Goal: Transaction & Acquisition: Purchase product/service

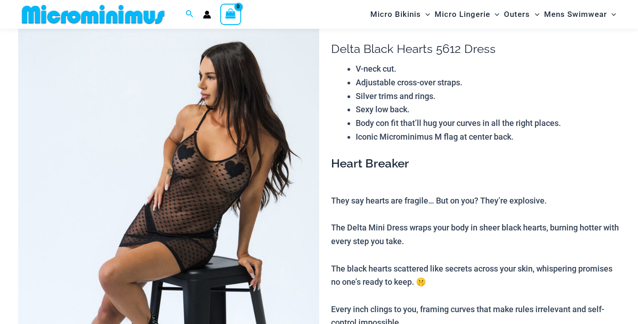
scroll to position [130, 0]
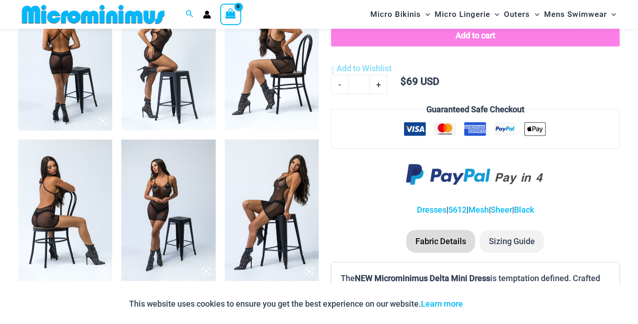
scroll to position [567, 0]
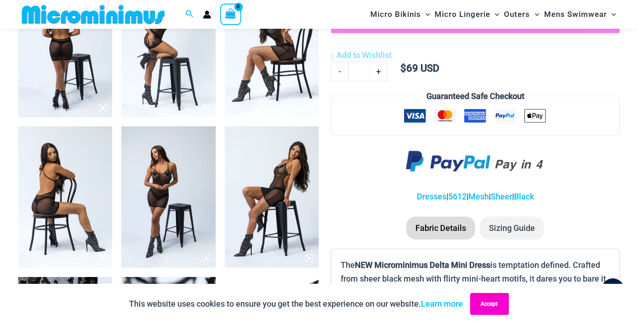
type input "**********"
click at [490, 306] on button "Accept" at bounding box center [489, 304] width 39 height 22
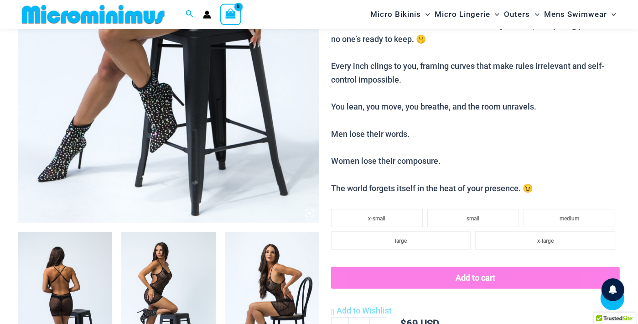
scroll to position [397, 0]
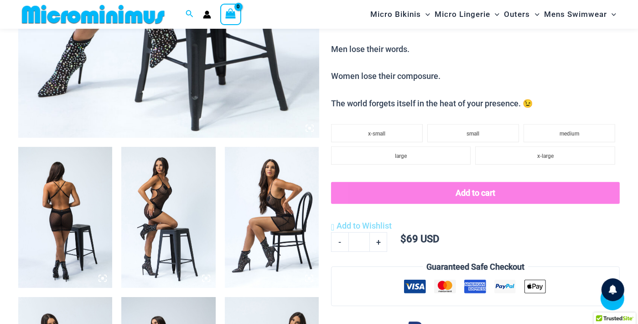
click at [90, 194] on img at bounding box center [65, 217] width 94 height 141
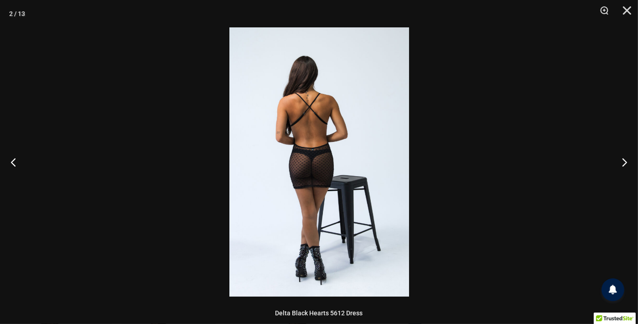
click at [89, 193] on div at bounding box center [319, 162] width 638 height 324
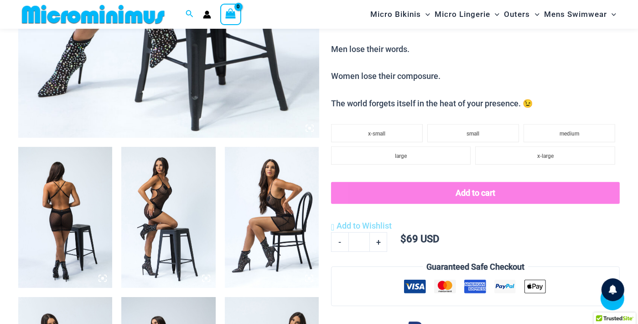
click at [88, 198] on img at bounding box center [65, 217] width 94 height 141
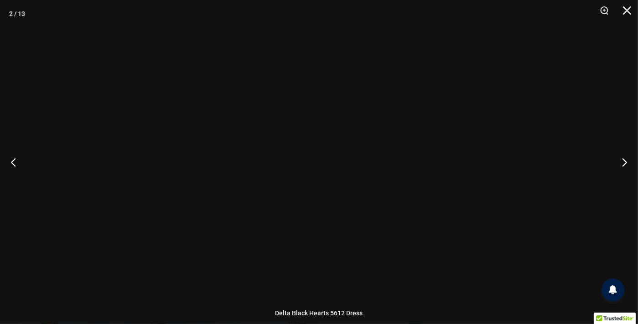
click at [88, 195] on div at bounding box center [319, 162] width 638 height 324
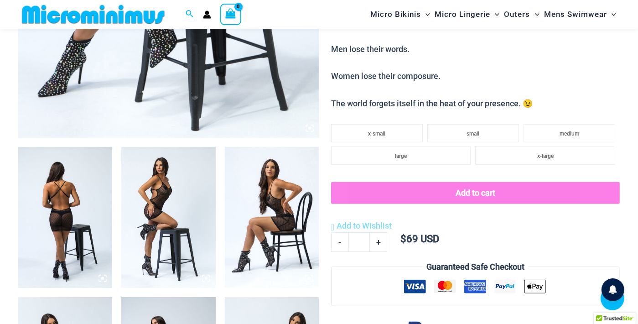
click at [88, 194] on img at bounding box center [65, 217] width 94 height 141
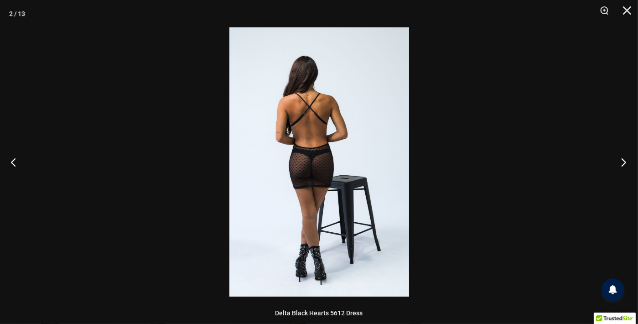
click at [622, 164] on button "Next" at bounding box center [621, 162] width 34 height 46
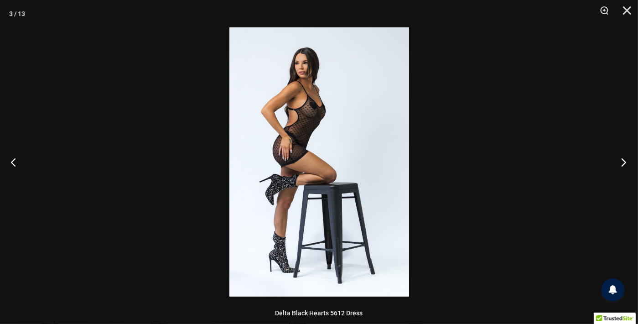
click at [622, 164] on button "Next" at bounding box center [621, 162] width 34 height 46
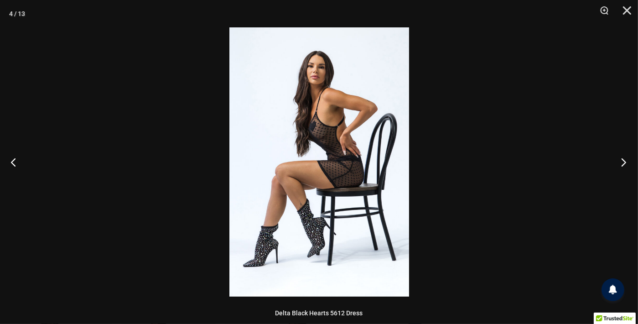
click at [622, 164] on button "Next" at bounding box center [621, 162] width 34 height 46
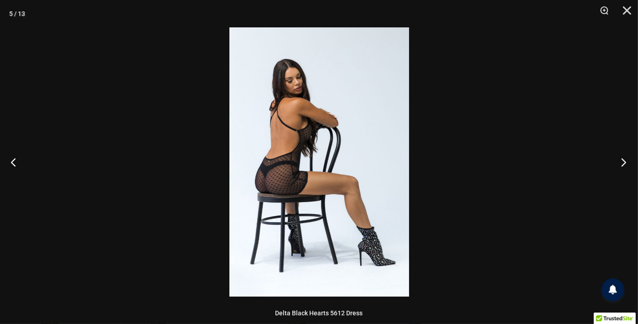
click at [622, 164] on button "Next" at bounding box center [621, 162] width 34 height 46
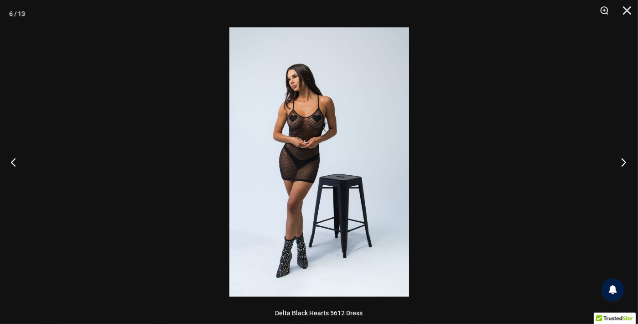
click at [622, 164] on button "Next" at bounding box center [621, 162] width 34 height 46
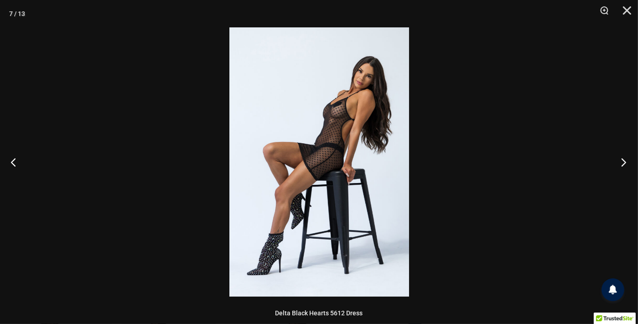
click at [622, 164] on button "Next" at bounding box center [621, 162] width 34 height 46
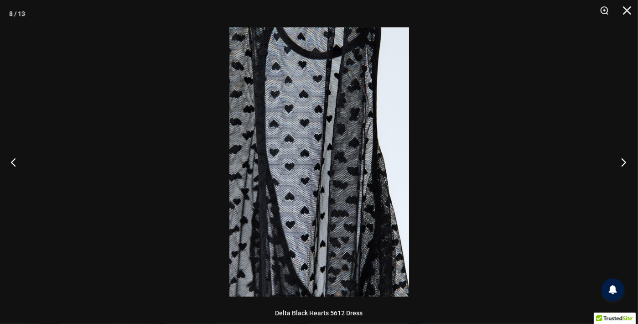
click at [622, 164] on button "Next" at bounding box center [621, 162] width 34 height 46
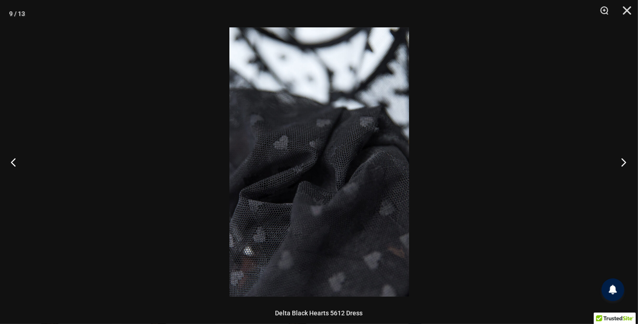
click at [622, 164] on button "Next" at bounding box center [621, 162] width 34 height 46
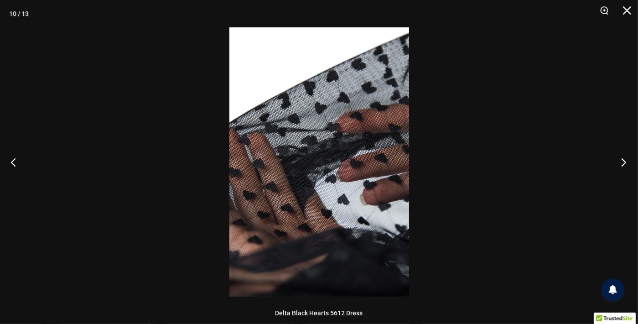
click at [622, 164] on button "Next" at bounding box center [621, 162] width 34 height 46
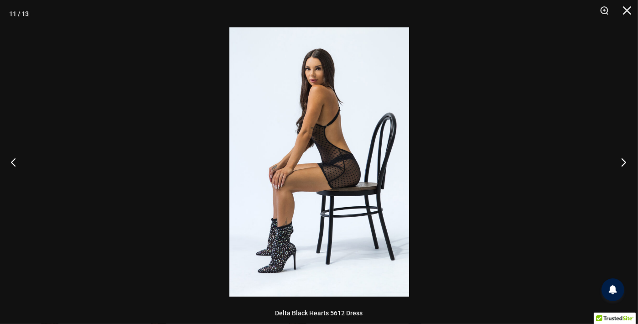
click at [622, 164] on button "Next" at bounding box center [621, 162] width 34 height 46
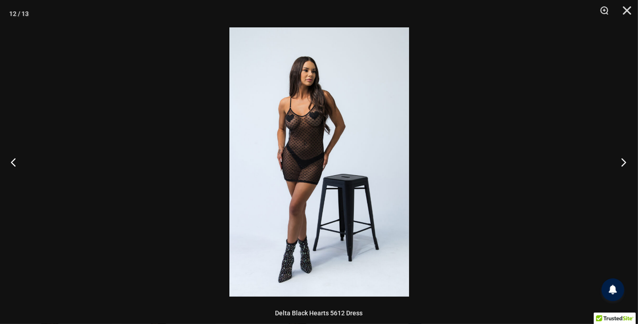
click at [622, 164] on button "Next" at bounding box center [621, 162] width 34 height 46
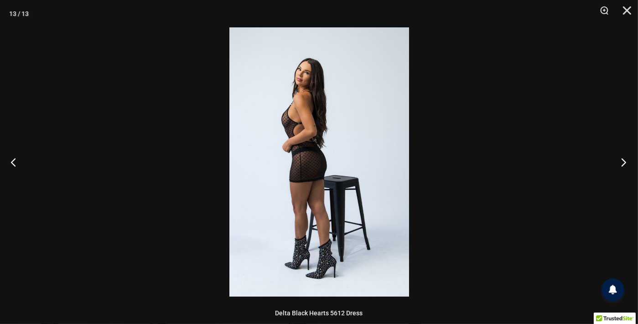
click at [622, 164] on button "Next" at bounding box center [621, 162] width 34 height 46
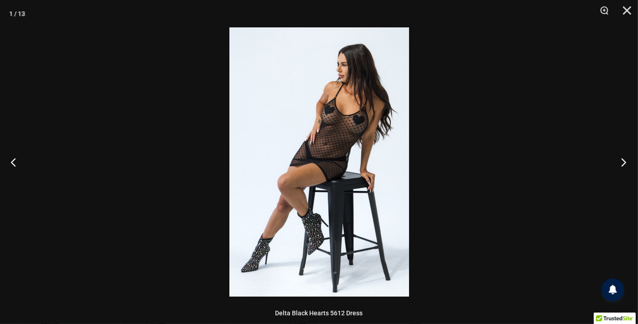
click at [622, 164] on button "Next" at bounding box center [621, 162] width 34 height 46
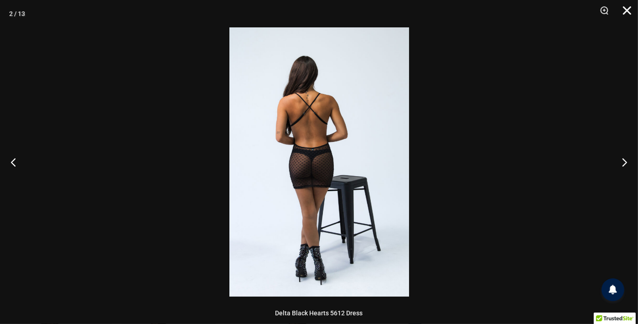
click at [624, 8] on button "Close" at bounding box center [623, 13] width 23 height 27
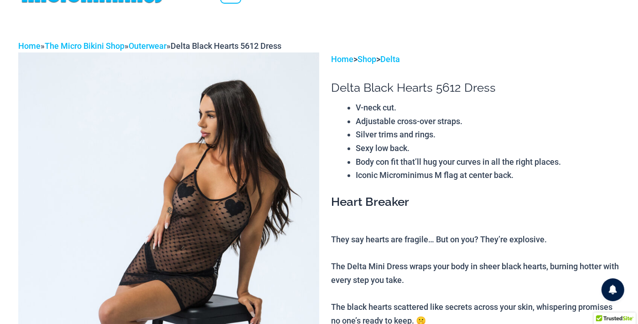
scroll to position [0, 0]
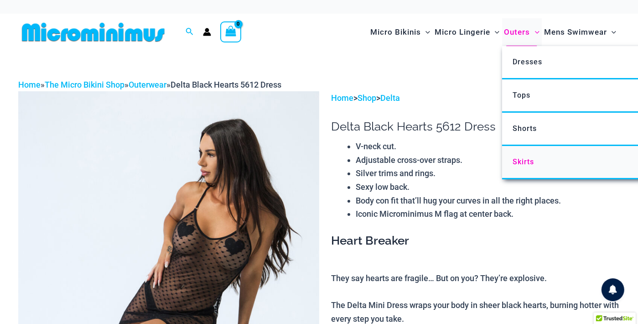
click at [534, 161] on span "Skirts" at bounding box center [523, 161] width 21 height 9
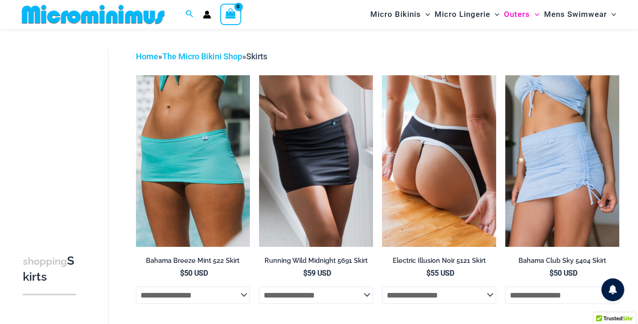
scroll to position [12, 0]
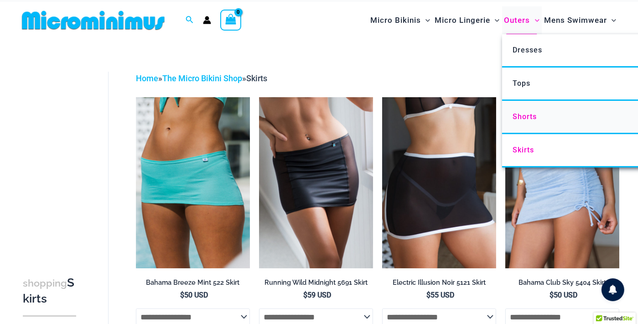
type input "**********"
click at [521, 122] on link "Shorts" at bounding box center [637, 117] width 271 height 33
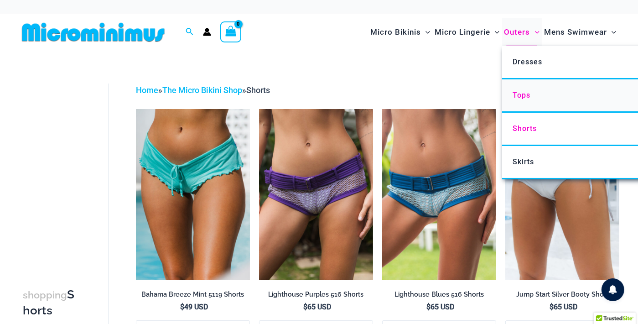
type input "**********"
click at [519, 94] on span "Tops" at bounding box center [522, 95] width 18 height 9
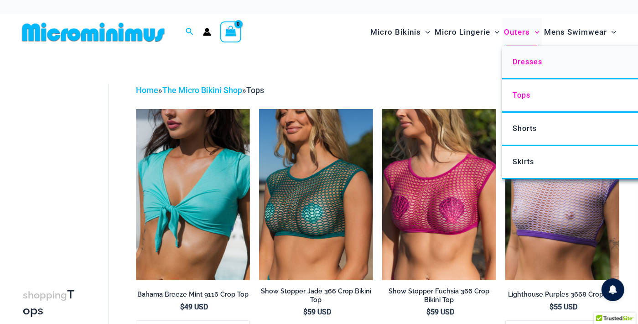
type input "**********"
click at [520, 62] on span "Dresses" at bounding box center [528, 61] width 30 height 9
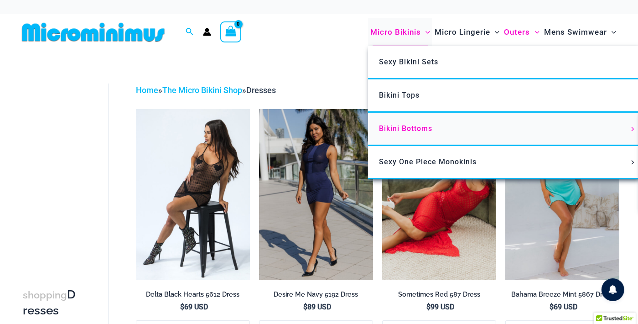
type input "**********"
click at [410, 132] on span "Bikini Bottoms" at bounding box center [405, 128] width 53 height 9
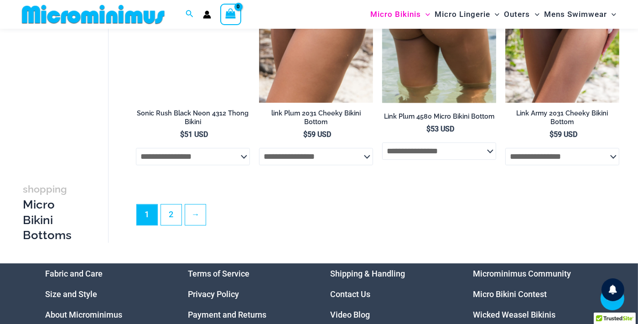
scroll to position [2453, 0]
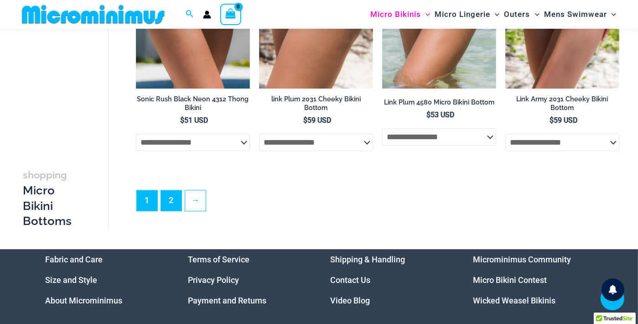
type input "**********"
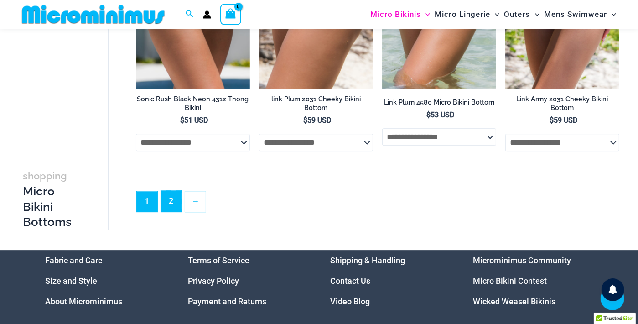
click at [173, 210] on link "2" at bounding box center [171, 200] width 21 height 21
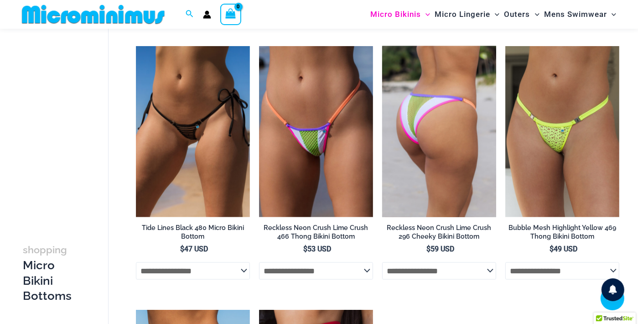
scroll to position [1106, 0]
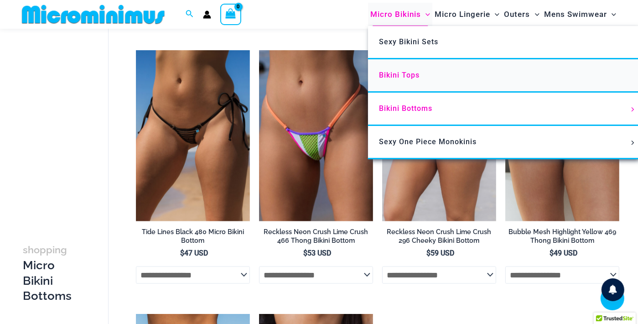
type input "**********"
click at [399, 78] on span "Bikini Tops" at bounding box center [399, 75] width 41 height 9
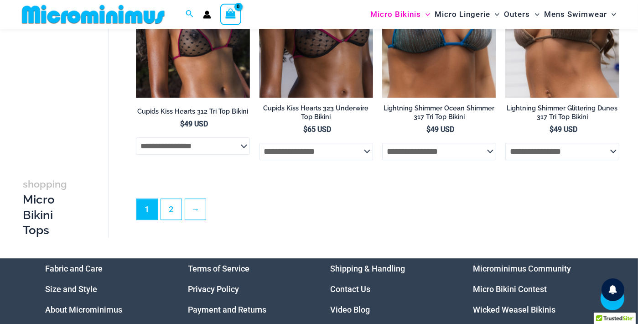
scroll to position [2292, 0]
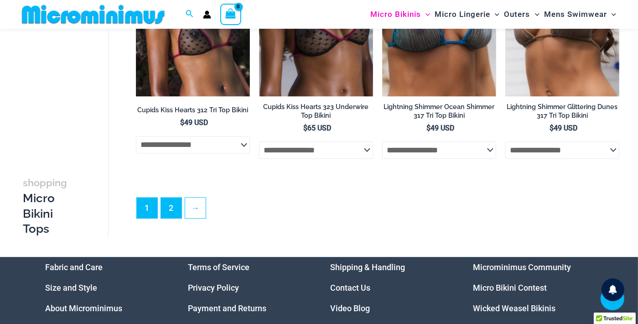
type input "**********"
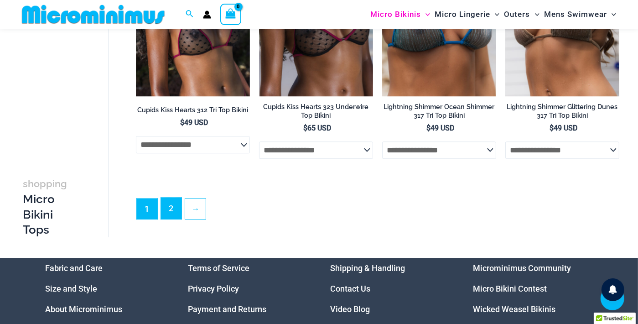
click at [176, 219] on link "2" at bounding box center [171, 207] width 21 height 21
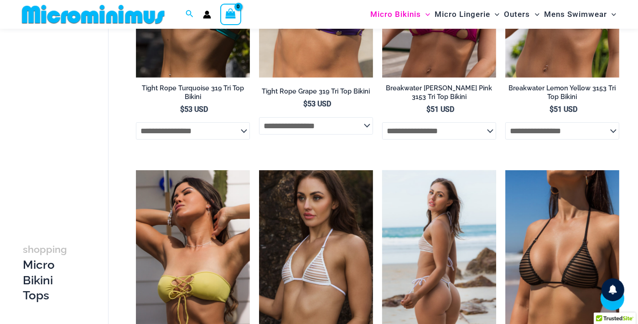
scroll to position [121, 0]
